Goal: Manage account settings

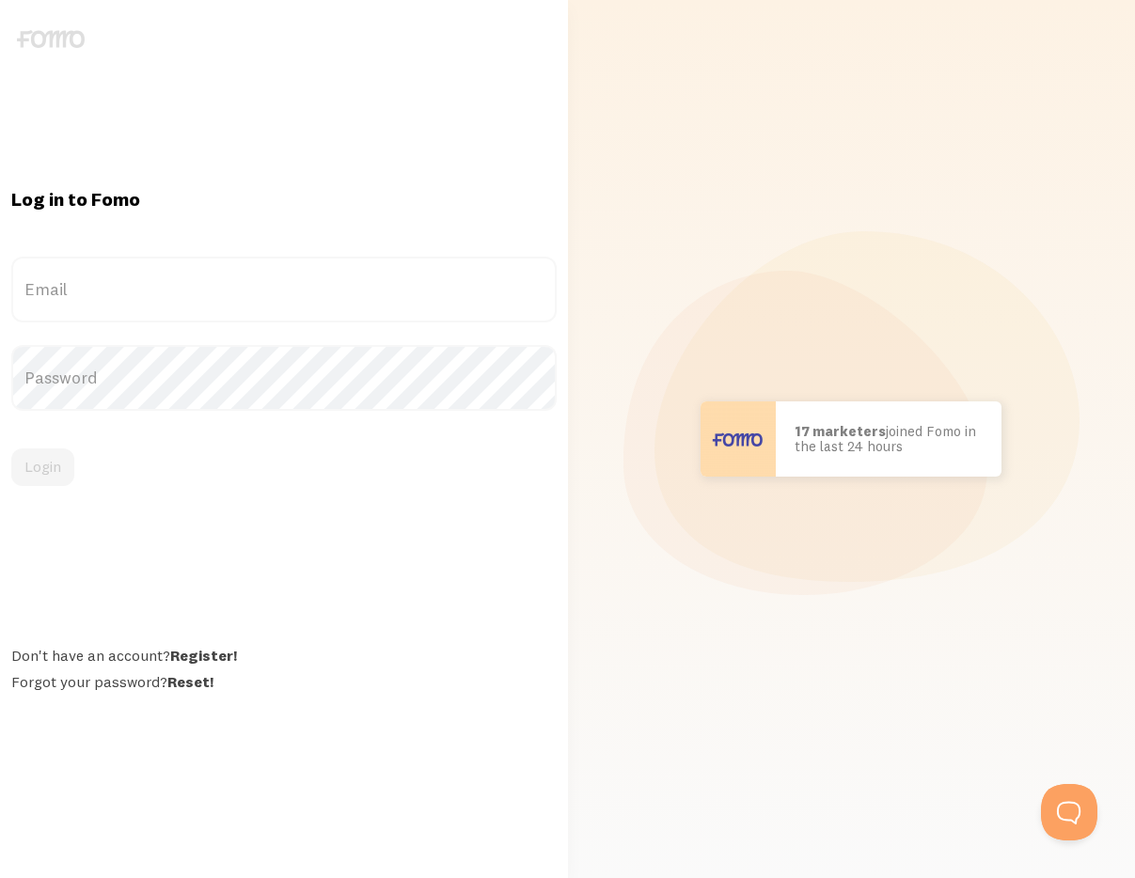
click at [0, 877] on nordpass-portal at bounding box center [0, 878] width 0 height 0
type input "[PERSON_NAME][EMAIL_ADDRESS][DOMAIN_NAME]"
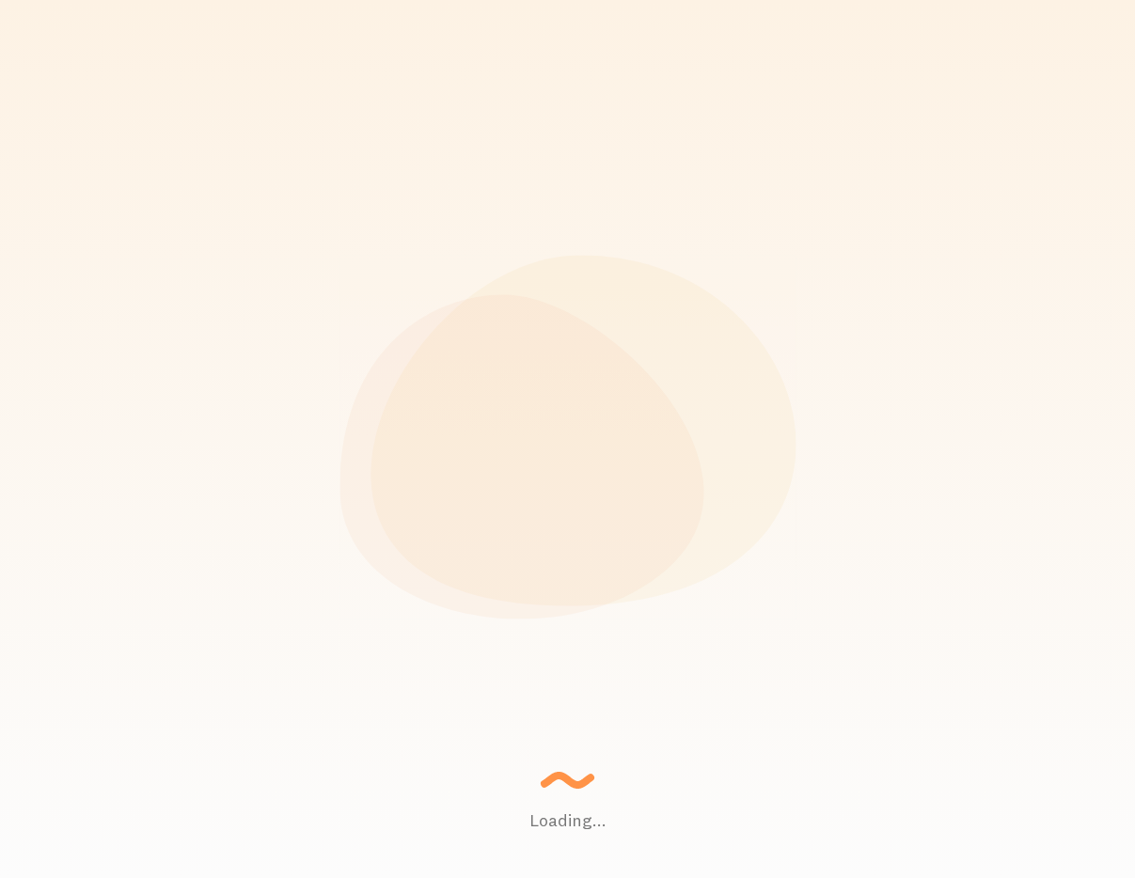
click at [37, 462] on div "Loading... Setting up a seamless experience... - [GEOGRAPHIC_DATA] Gathering da…" at bounding box center [567, 439] width 1135 height 878
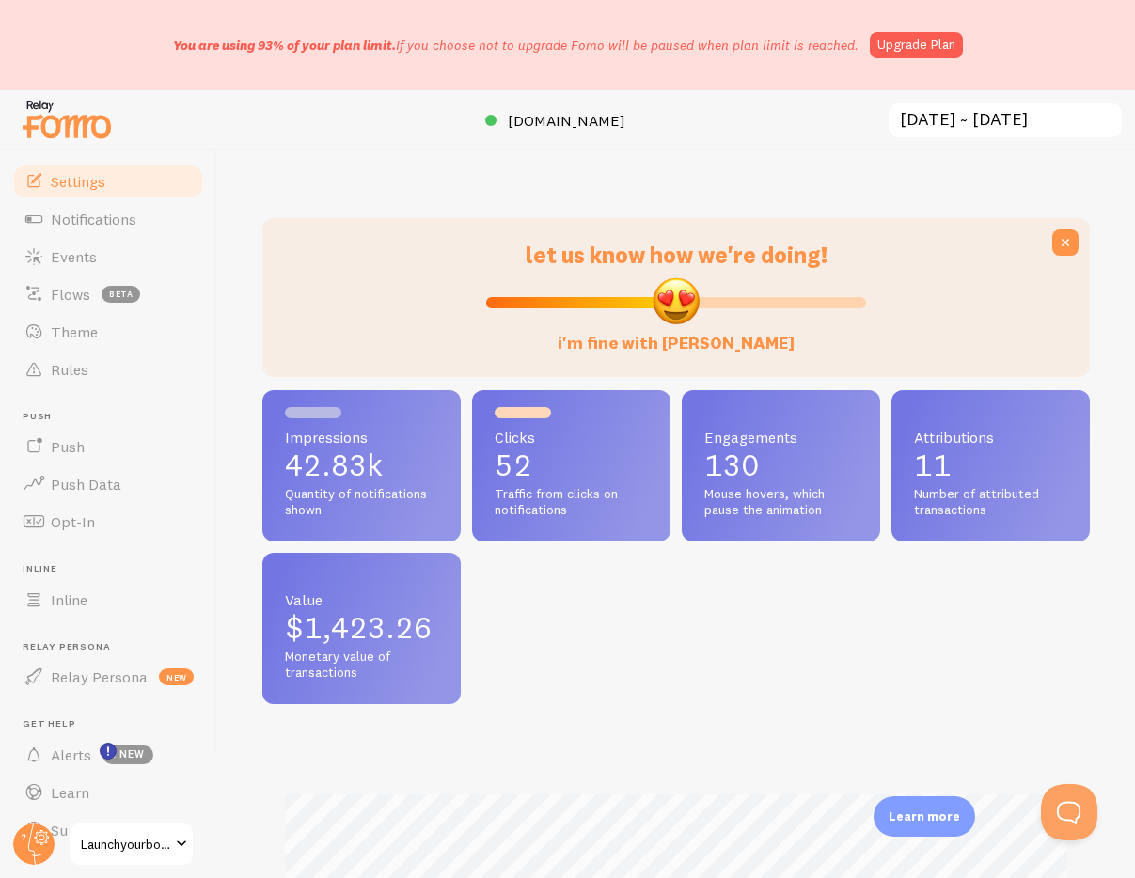
scroll to position [141, 0]
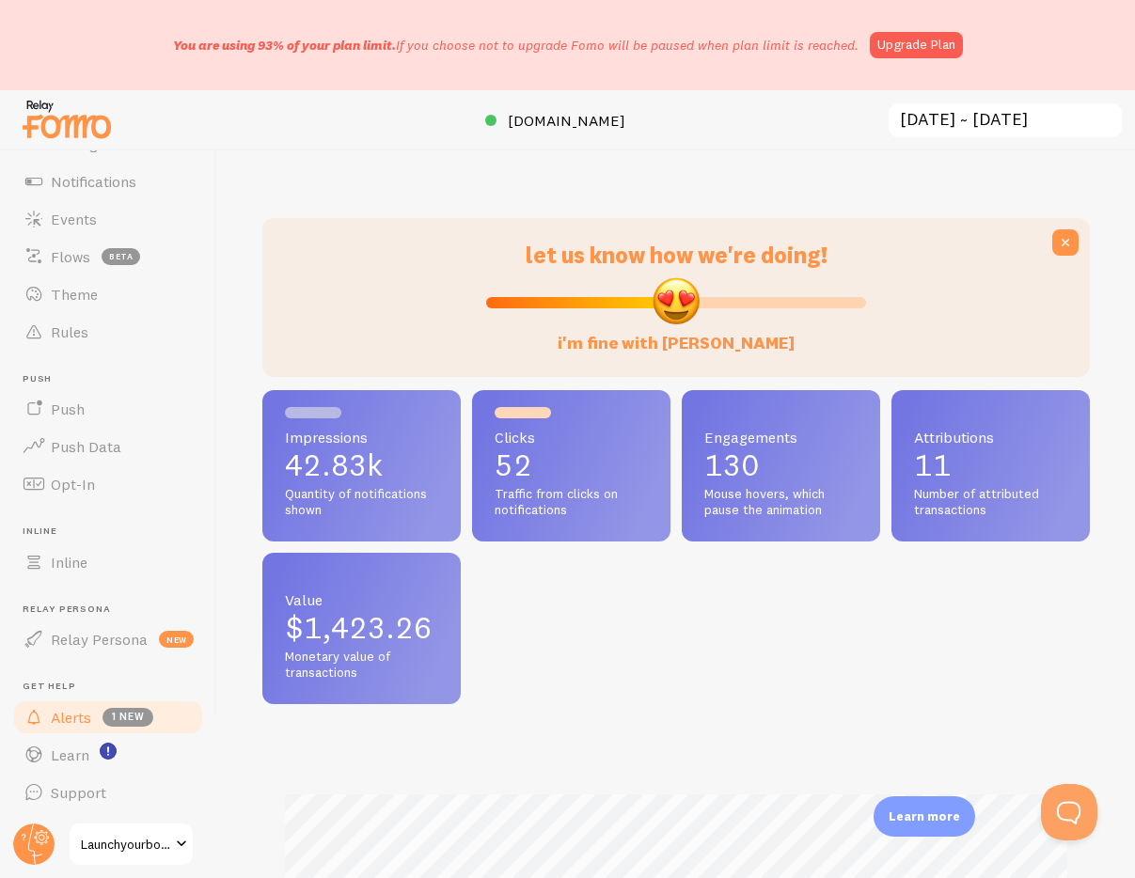
click at [128, 712] on span "1 new" at bounding box center [127, 717] width 51 height 19
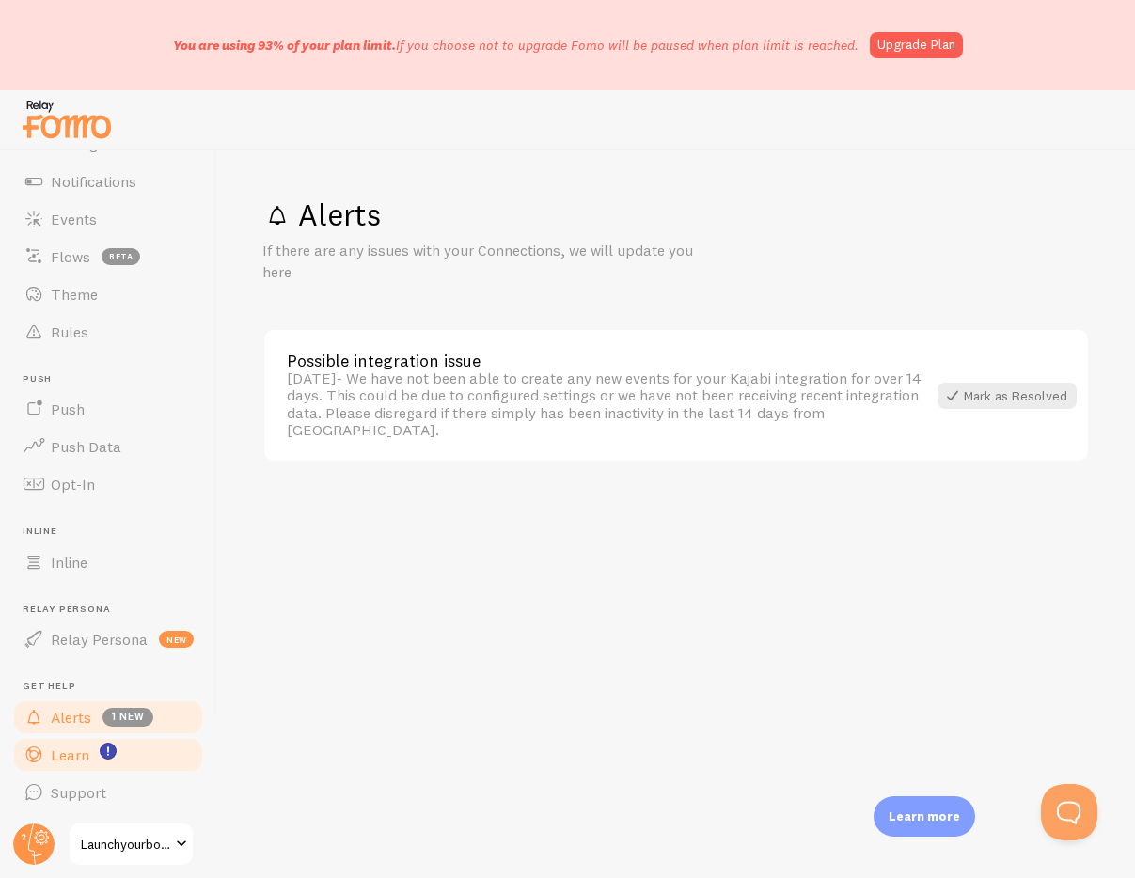
click at [71, 757] on span "Learn" at bounding box center [70, 755] width 39 height 19
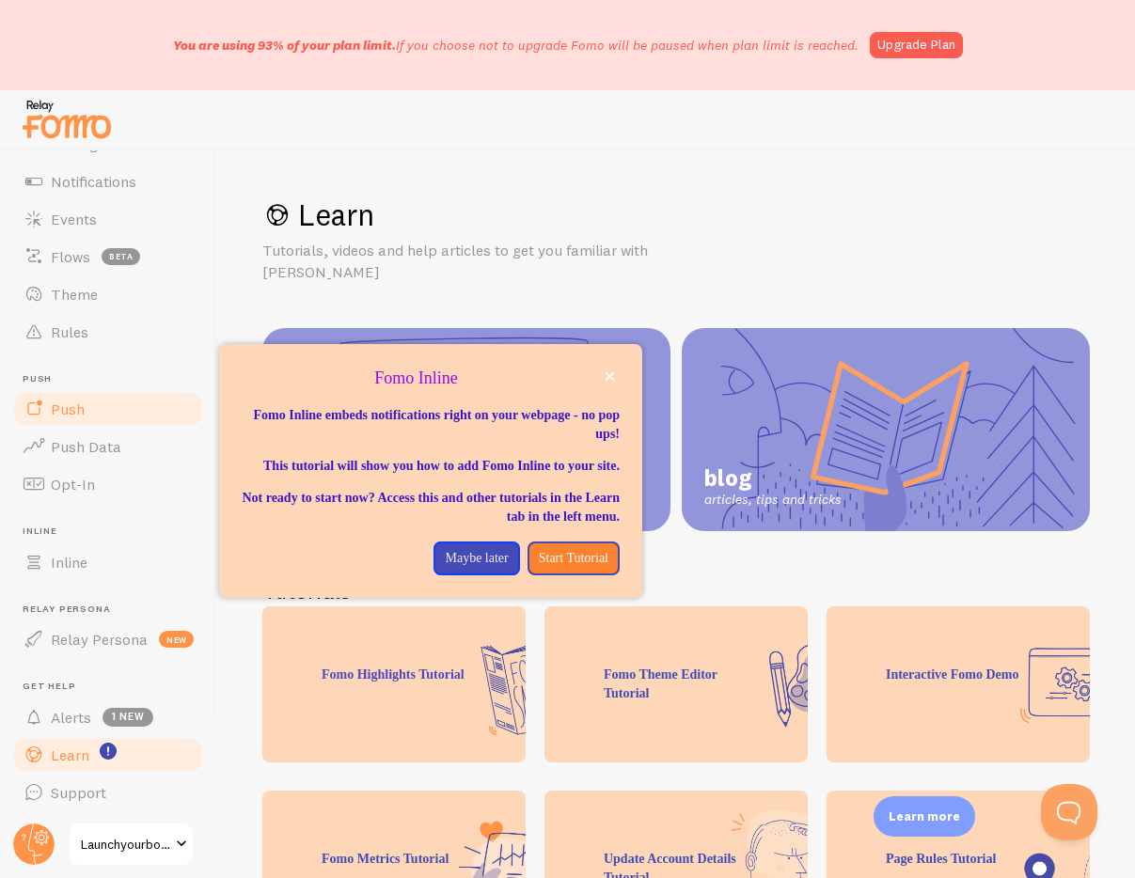
scroll to position [75, 0]
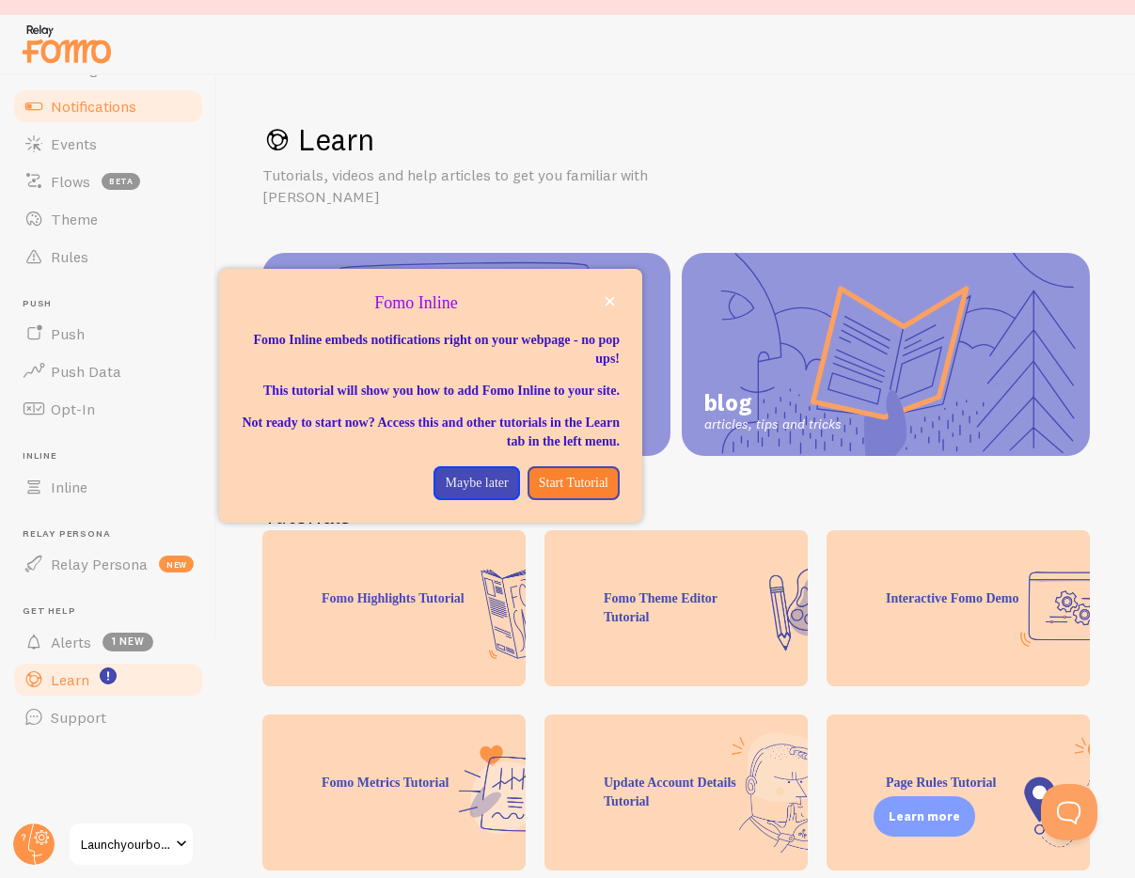
click at [96, 95] on link "Notifications" at bounding box center [108, 106] width 194 height 38
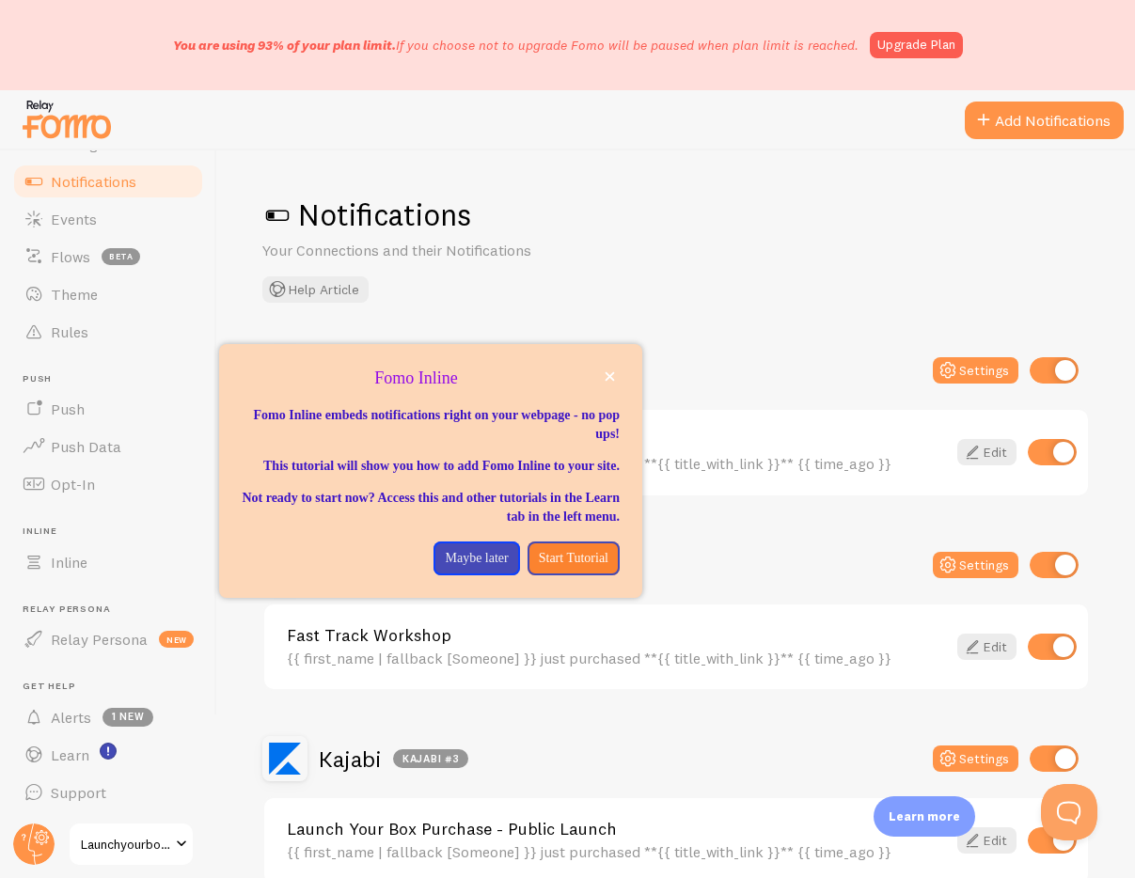
click at [839, 179] on div "Notifications Your Connections and their Notifications Help Article [PERSON_NAM…" at bounding box center [676, 514] width 918 height 728
click at [911, 42] on link "Upgrade Plan" at bounding box center [916, 45] width 93 height 26
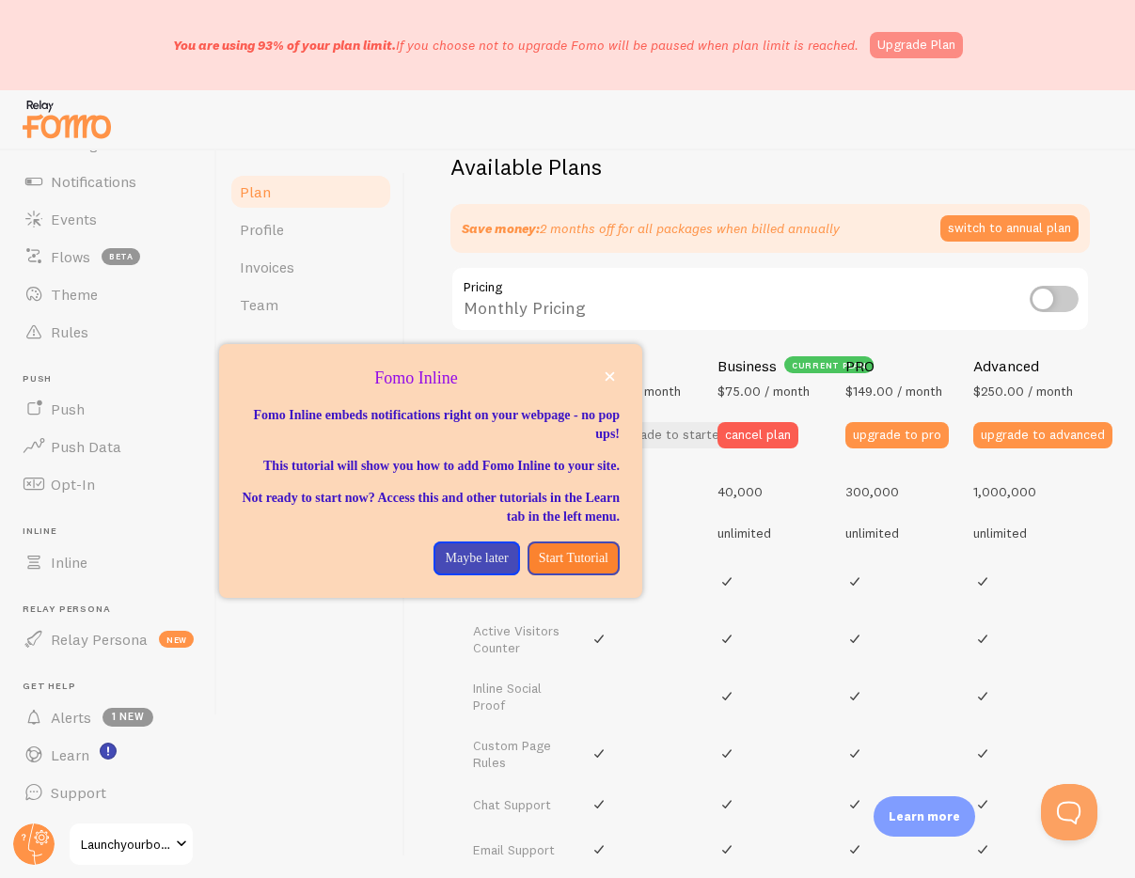
scroll to position [659, 0]
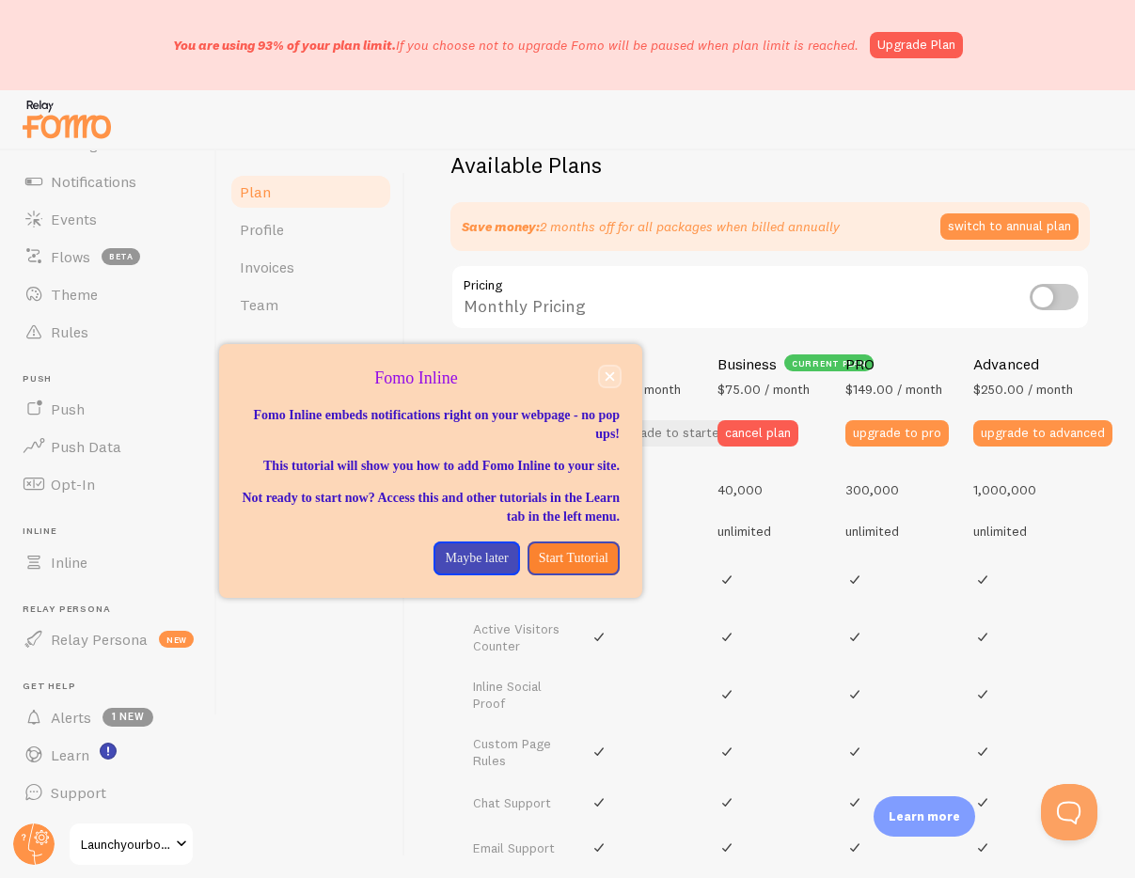
click at [606, 375] on icon "close," at bounding box center [610, 376] width 10 height 10
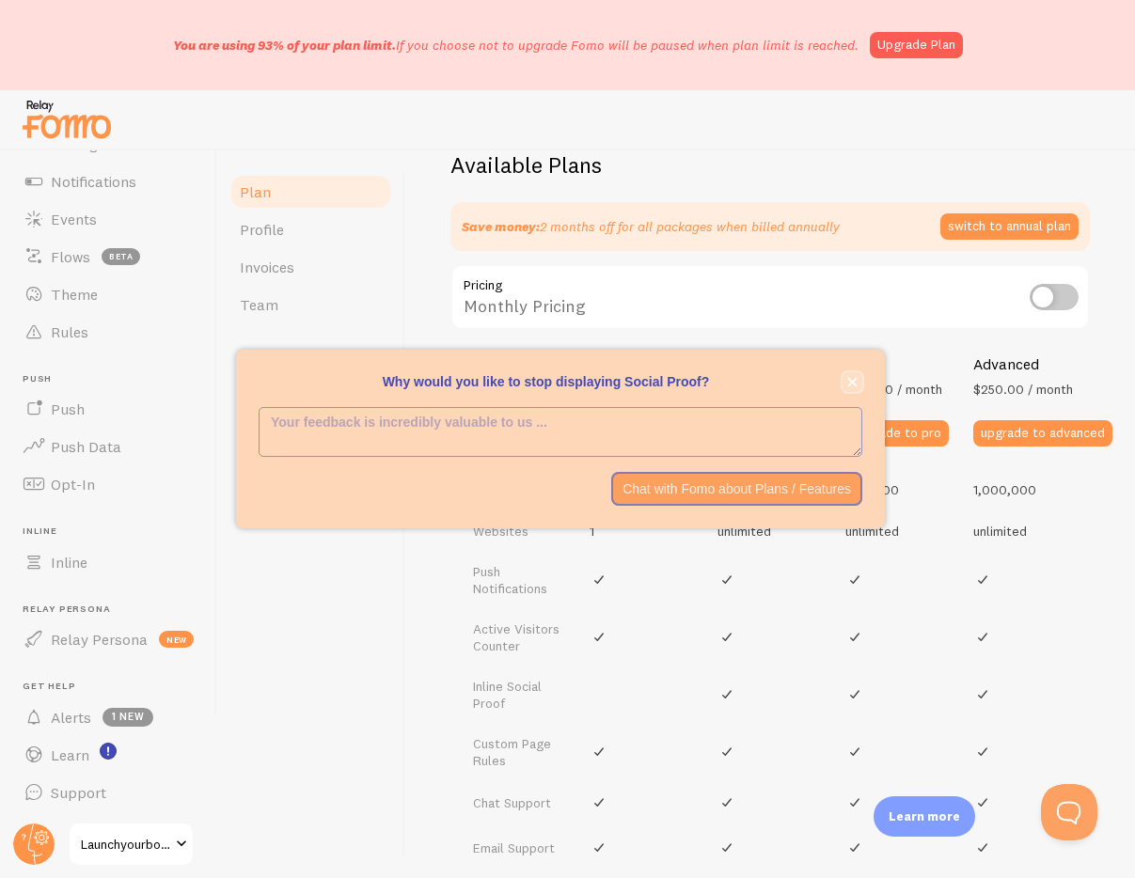
click at [850, 382] on icon "close," at bounding box center [852, 382] width 10 height 10
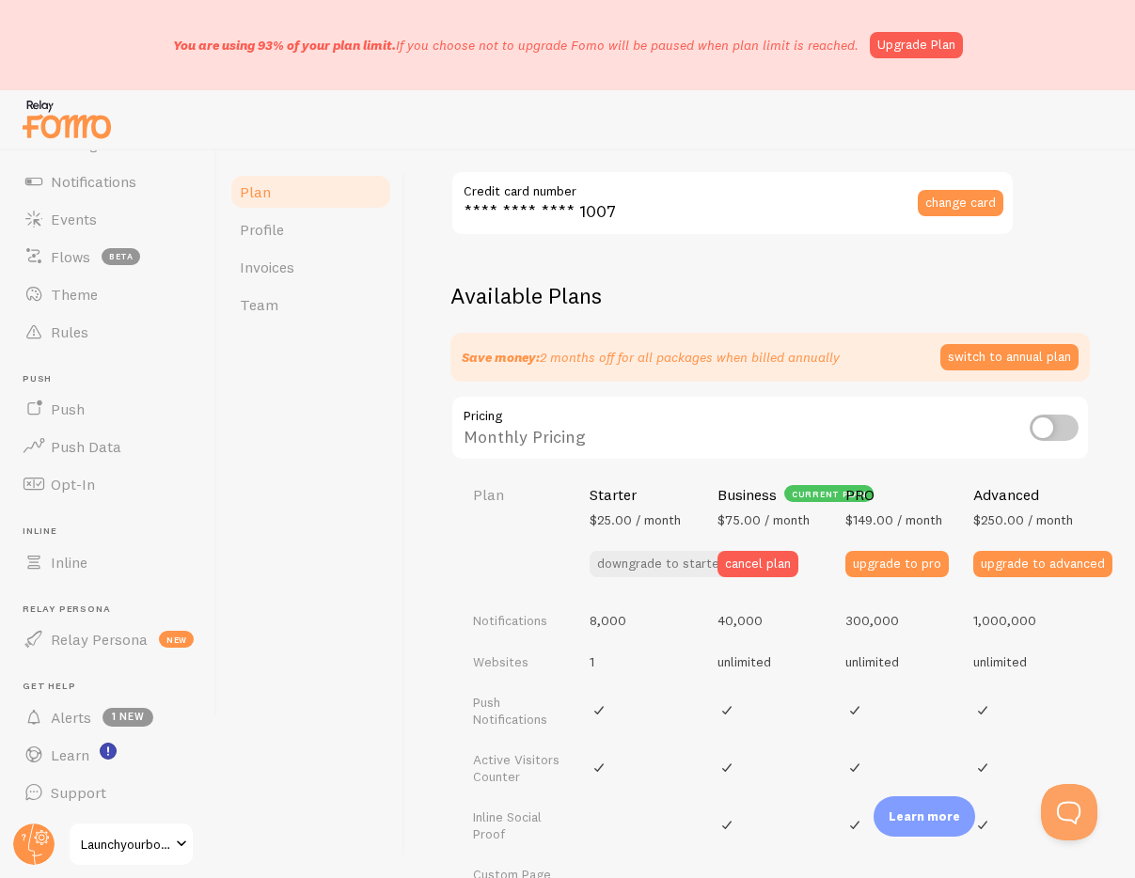
scroll to position [523, 0]
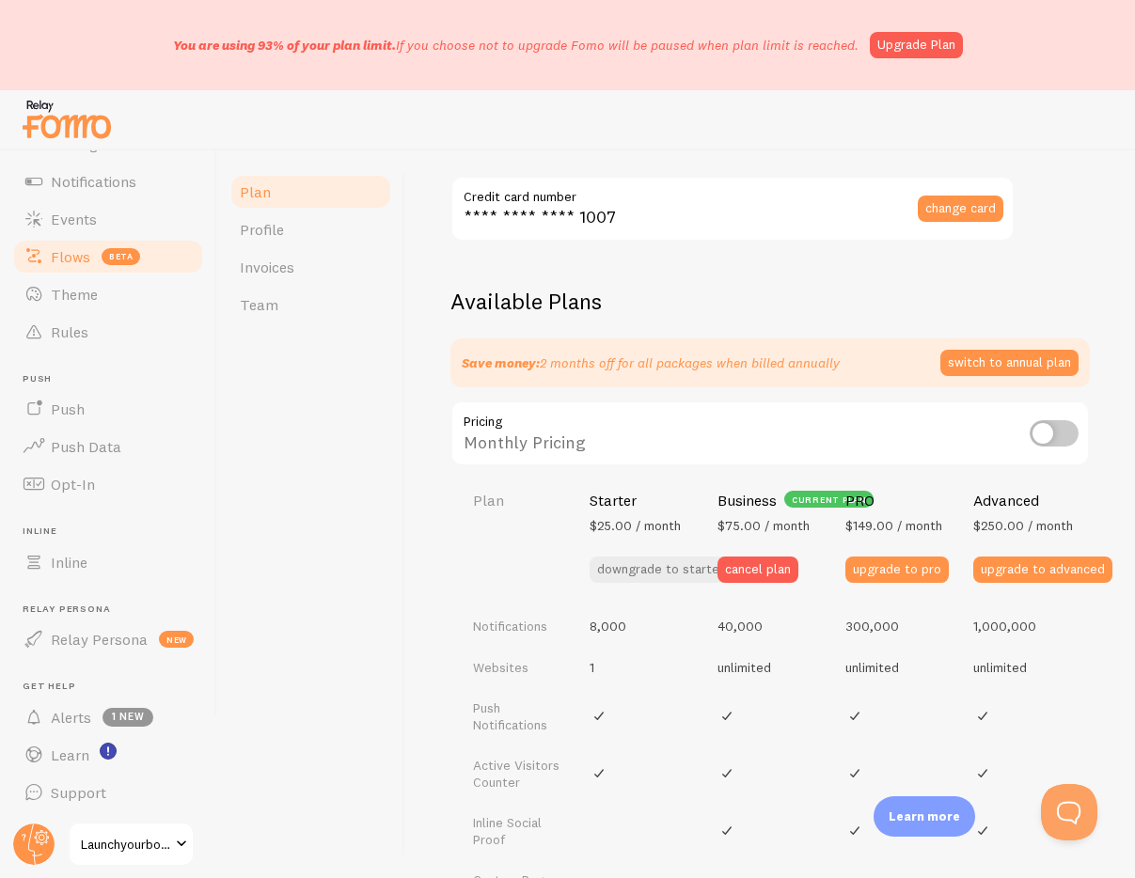
click at [62, 259] on span "Flows" at bounding box center [70, 256] width 39 height 19
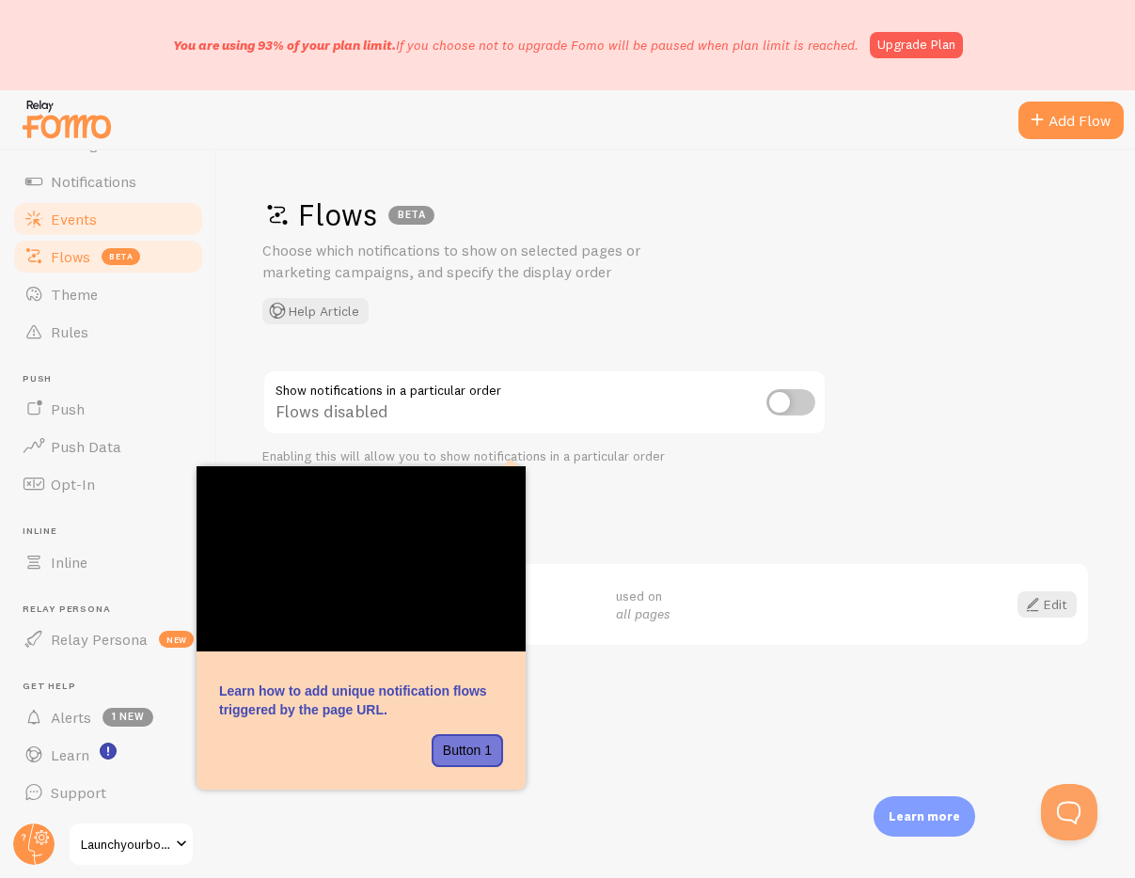
click at [64, 224] on span "Events" at bounding box center [74, 219] width 46 height 19
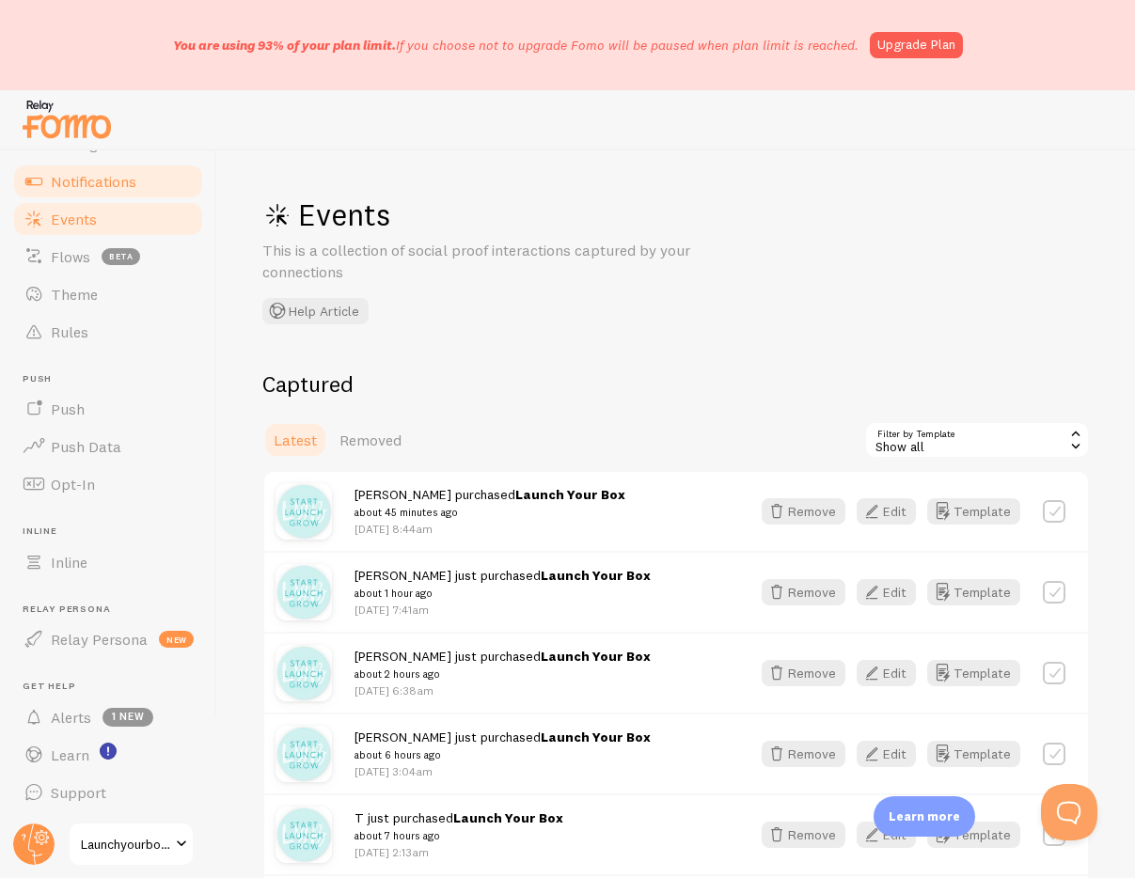
click at [111, 188] on span "Notifications" at bounding box center [94, 181] width 86 height 19
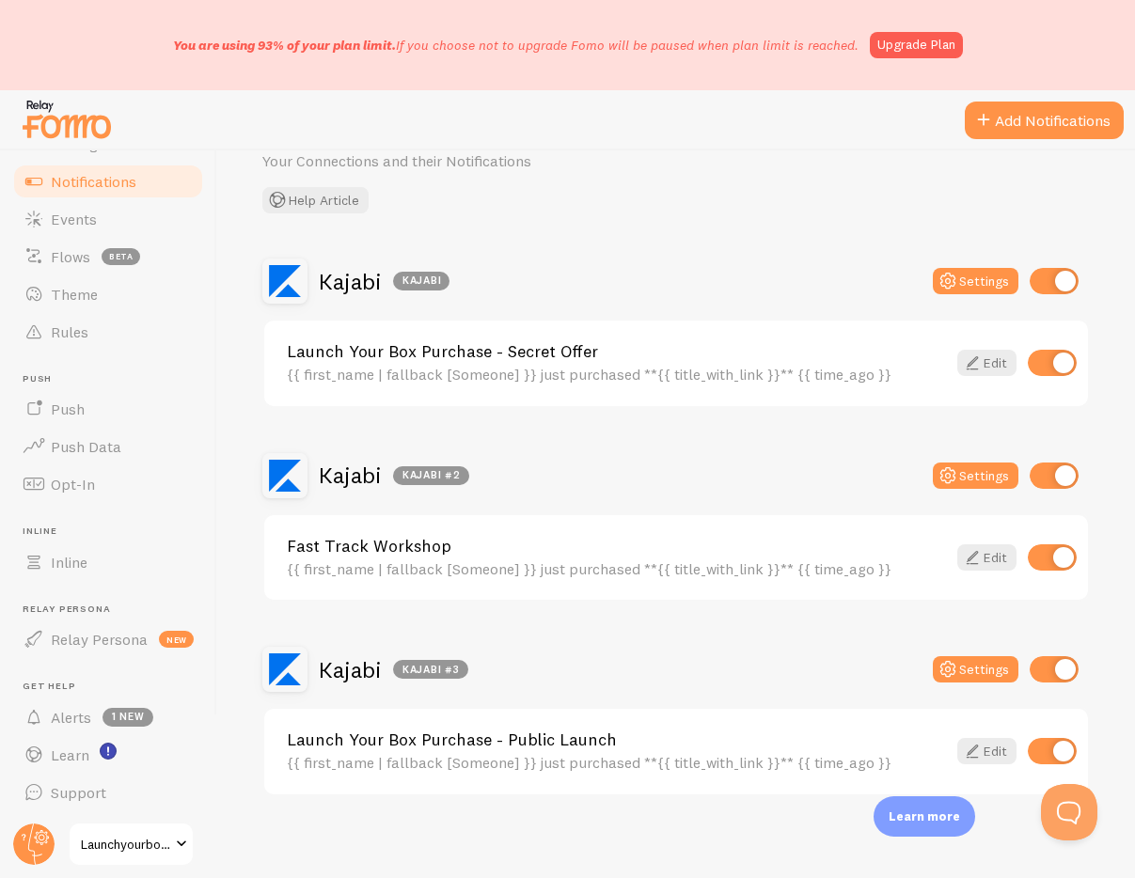
scroll to position [97, 0]
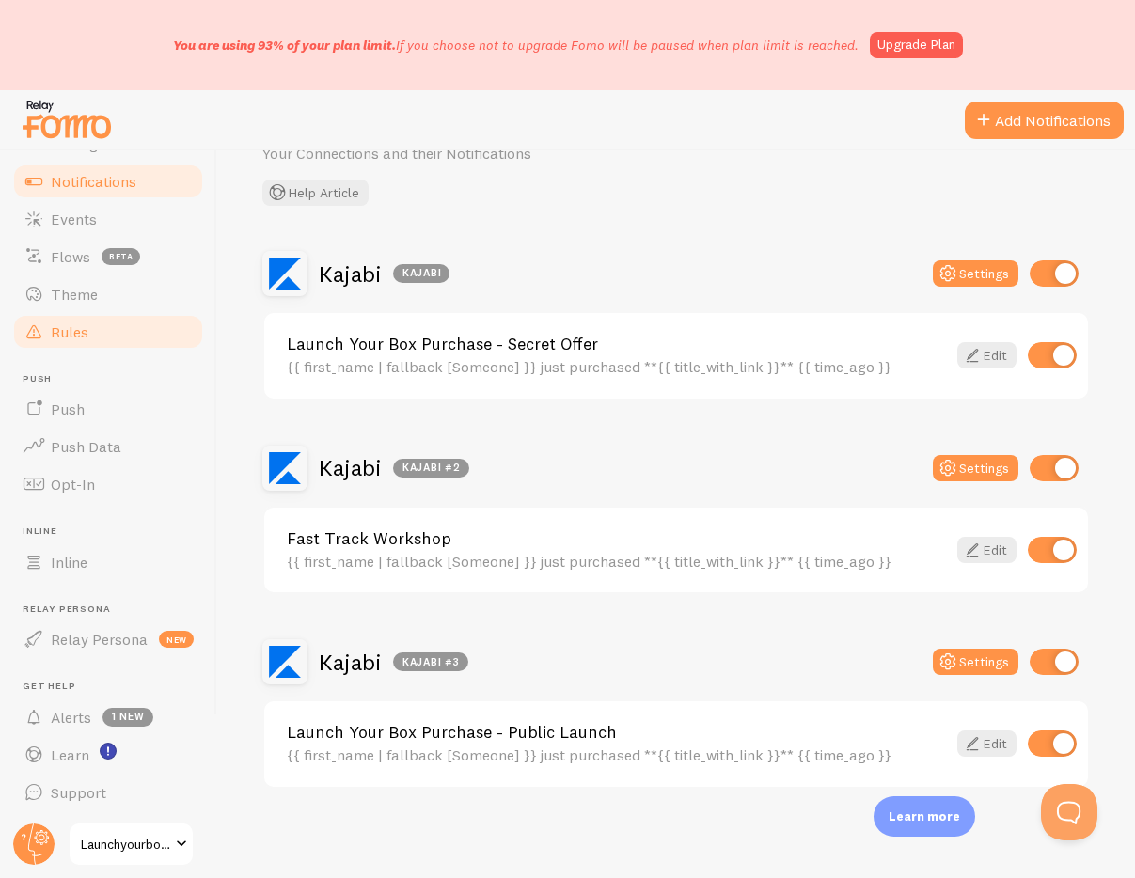
click at [115, 323] on link "Rules" at bounding box center [108, 332] width 194 height 38
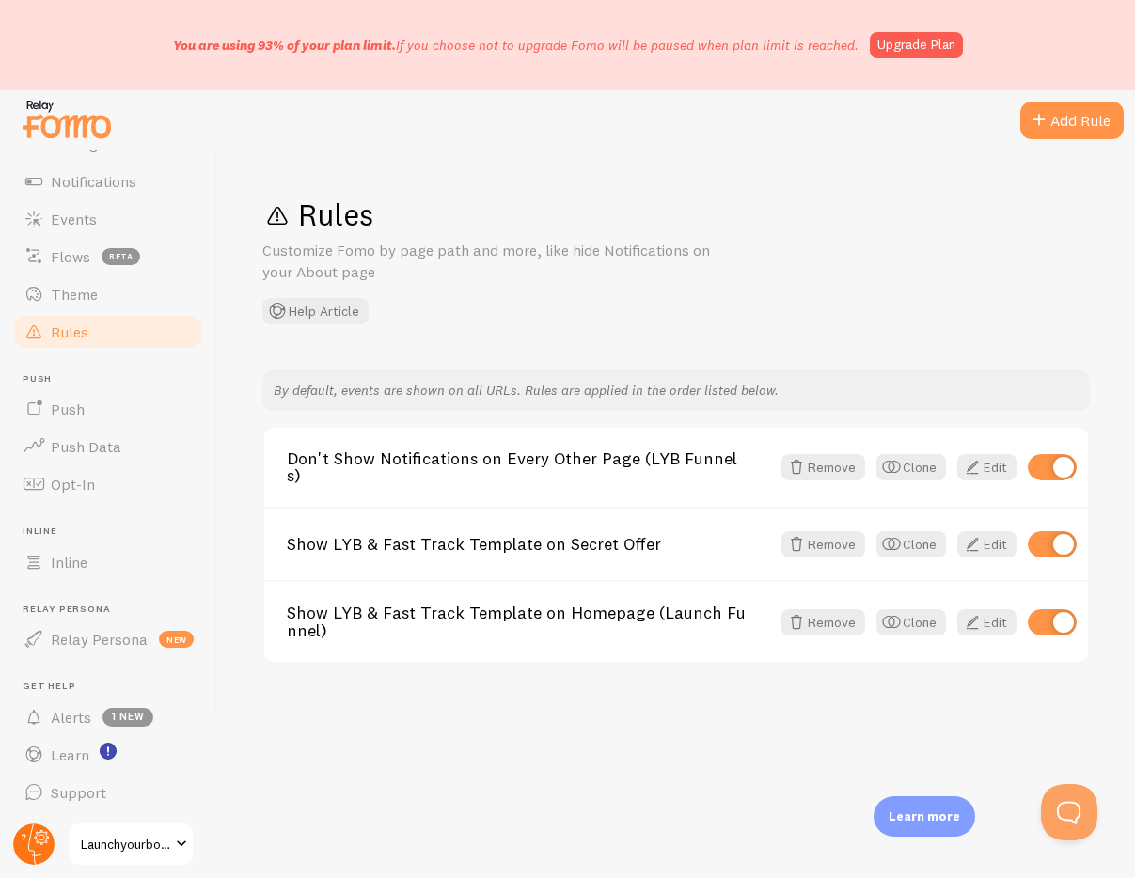
click at [32, 847] on circle at bounding box center [33, 844] width 41 height 41
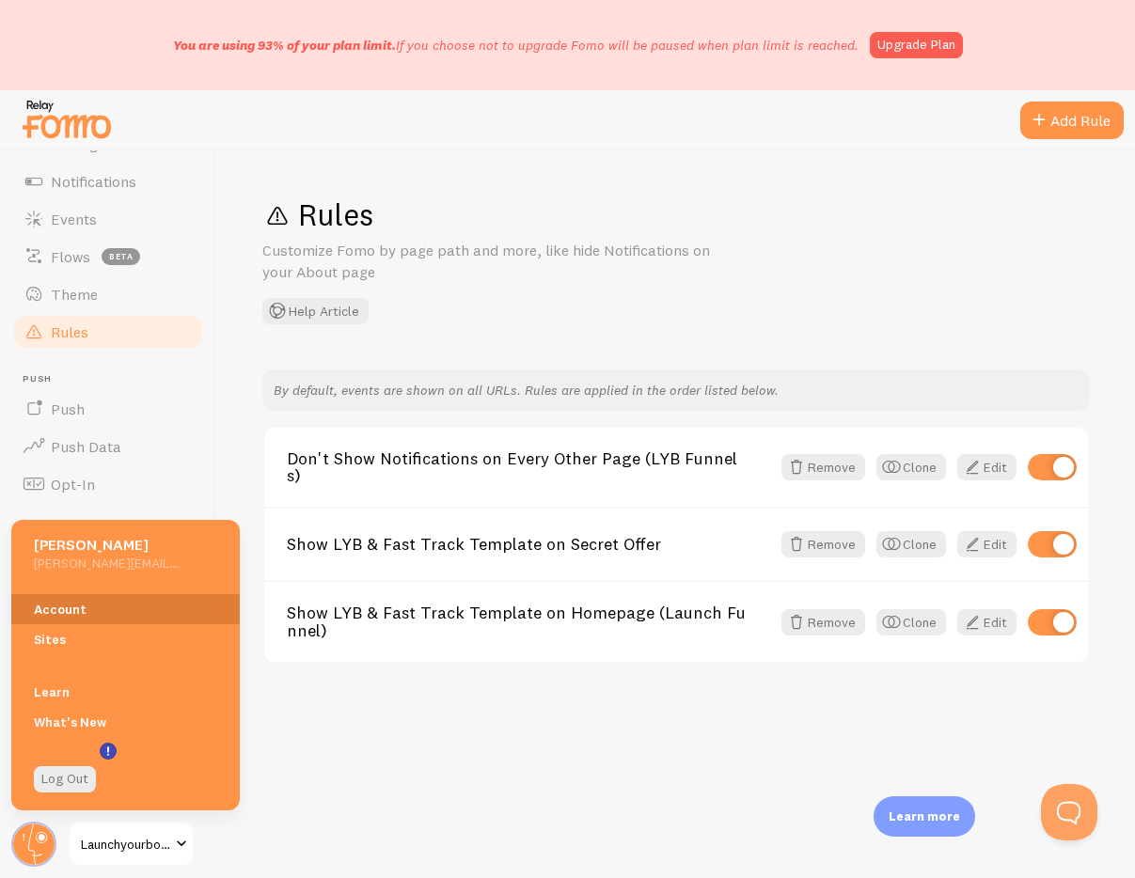
click at [71, 607] on link "Account" at bounding box center [125, 609] width 228 height 30
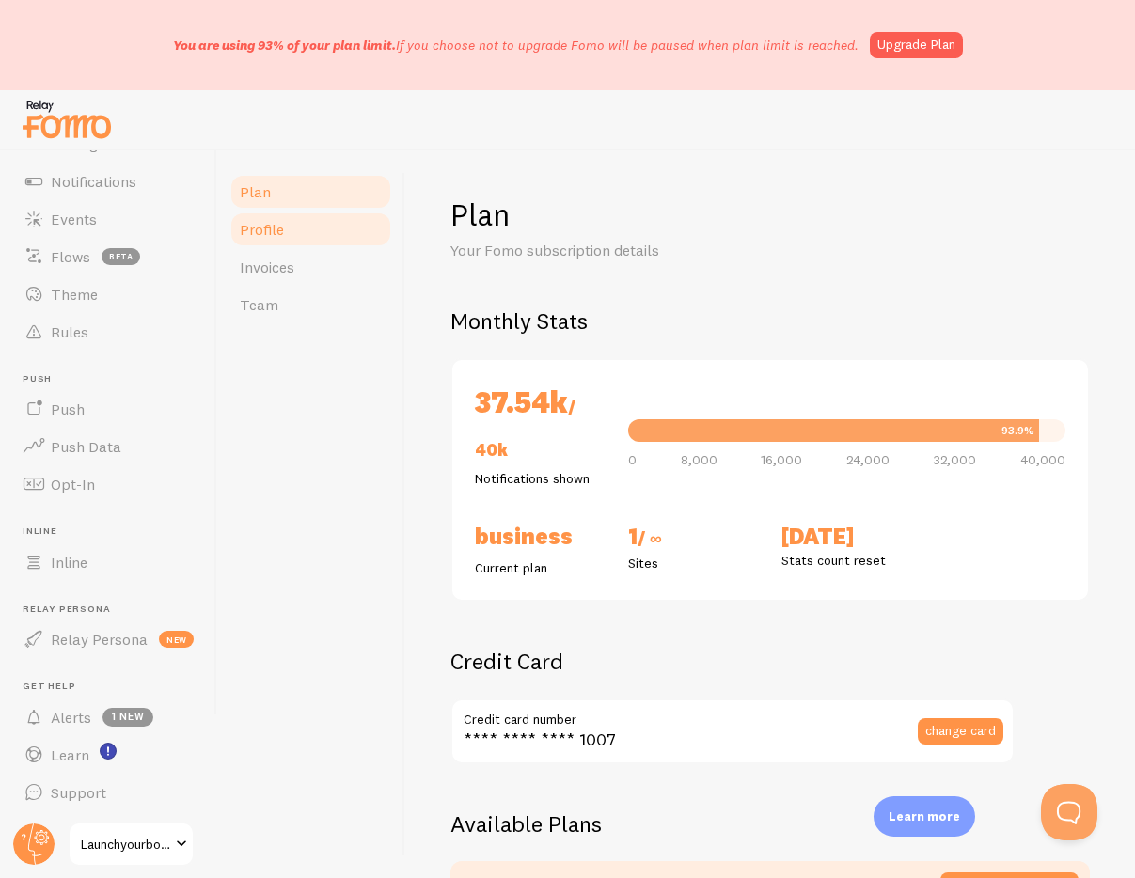
click at [276, 235] on span "Profile" at bounding box center [262, 229] width 44 height 19
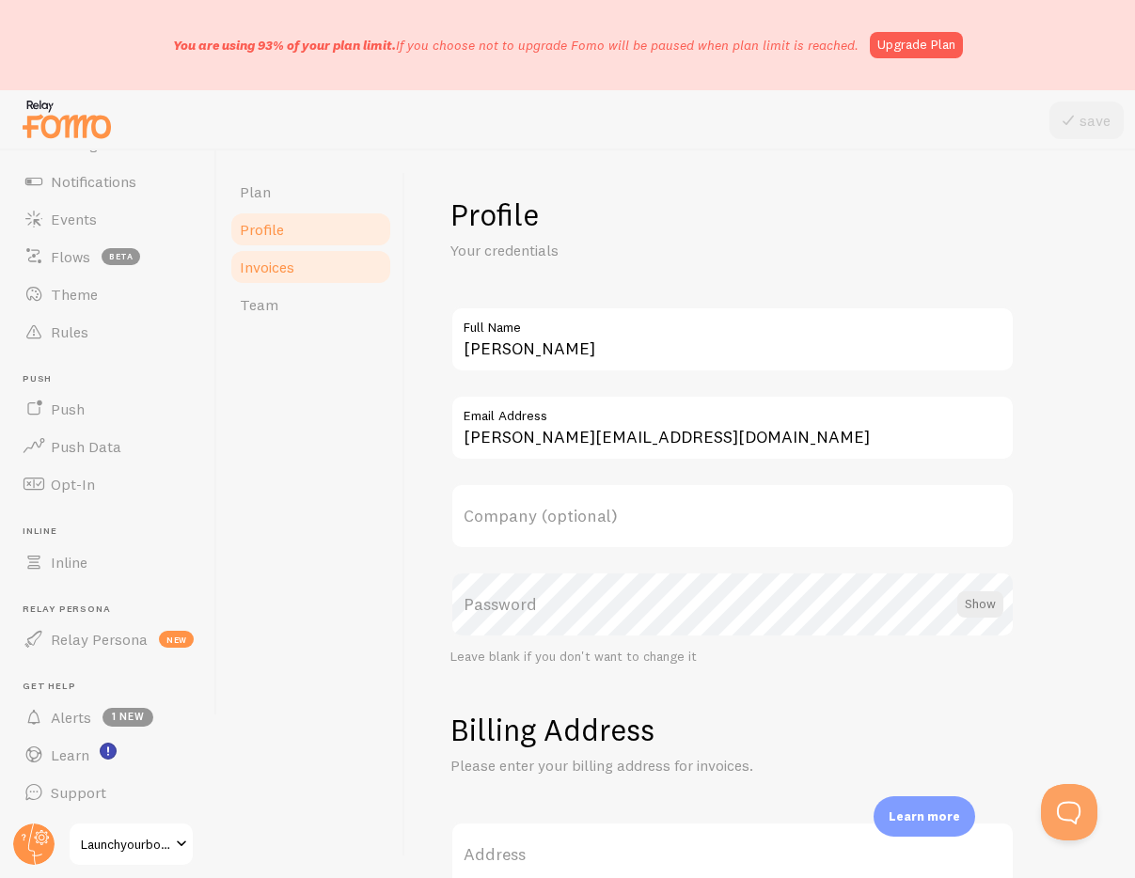
click at [276, 273] on span "Invoices" at bounding box center [267, 267] width 55 height 19
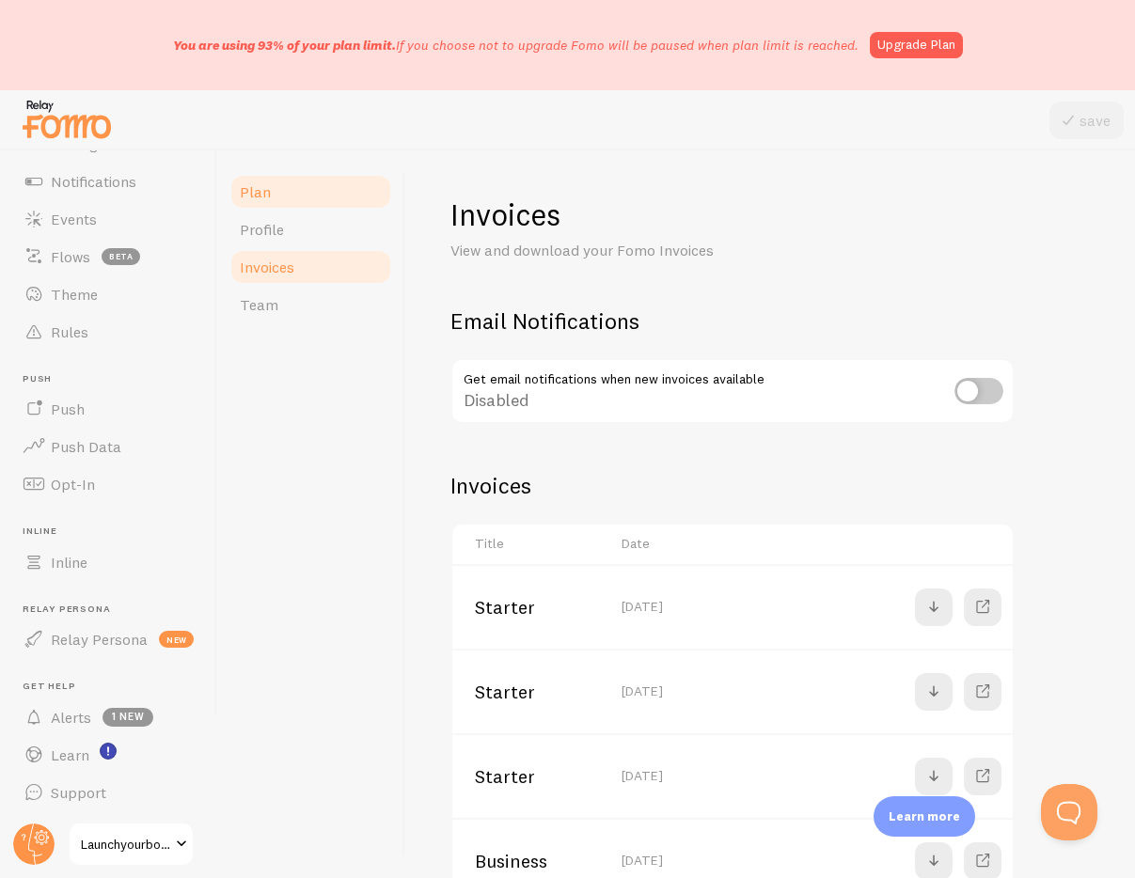
click at [288, 189] on link "Plan" at bounding box center [310, 192] width 165 height 38
